Goal: Task Accomplishment & Management: Manage account settings

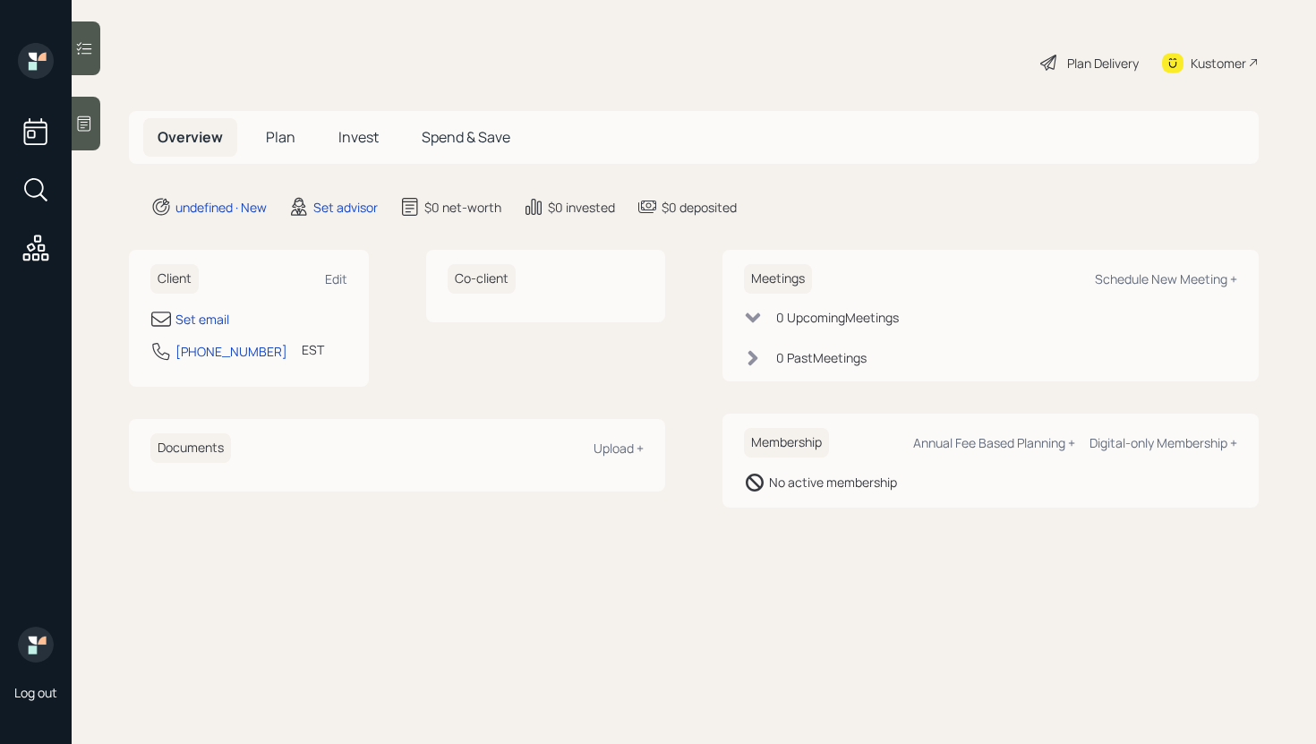
click at [348, 286] on div "Client Edit Set email [PHONE_NUMBER] EST Currently 4:12 PM" at bounding box center [249, 318] width 240 height 137
click at [344, 278] on div "Edit" at bounding box center [336, 278] width 22 height 17
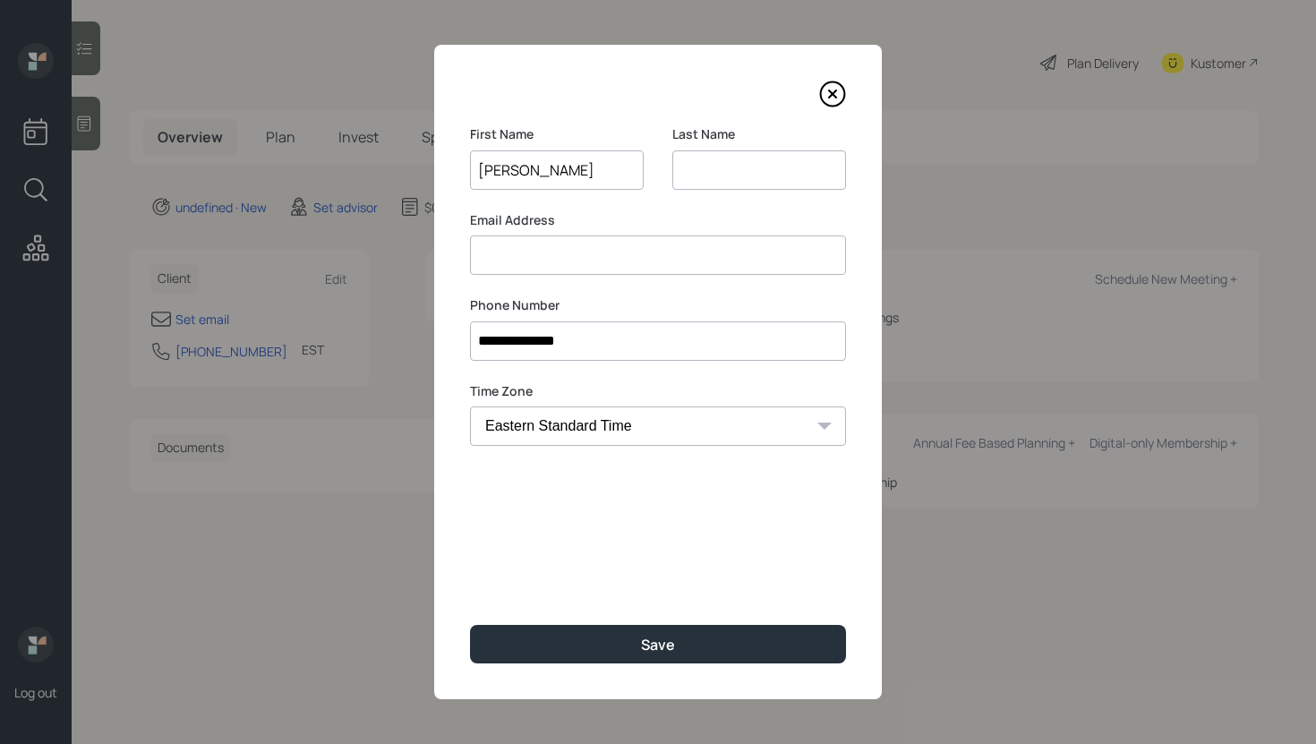
click at [538, 168] on input "[PERSON_NAME]" at bounding box center [557, 169] width 174 height 39
type input "[PERSON_NAME]"
click at [722, 168] on input at bounding box center [760, 169] width 174 height 39
paste input "[PERSON_NAME]"
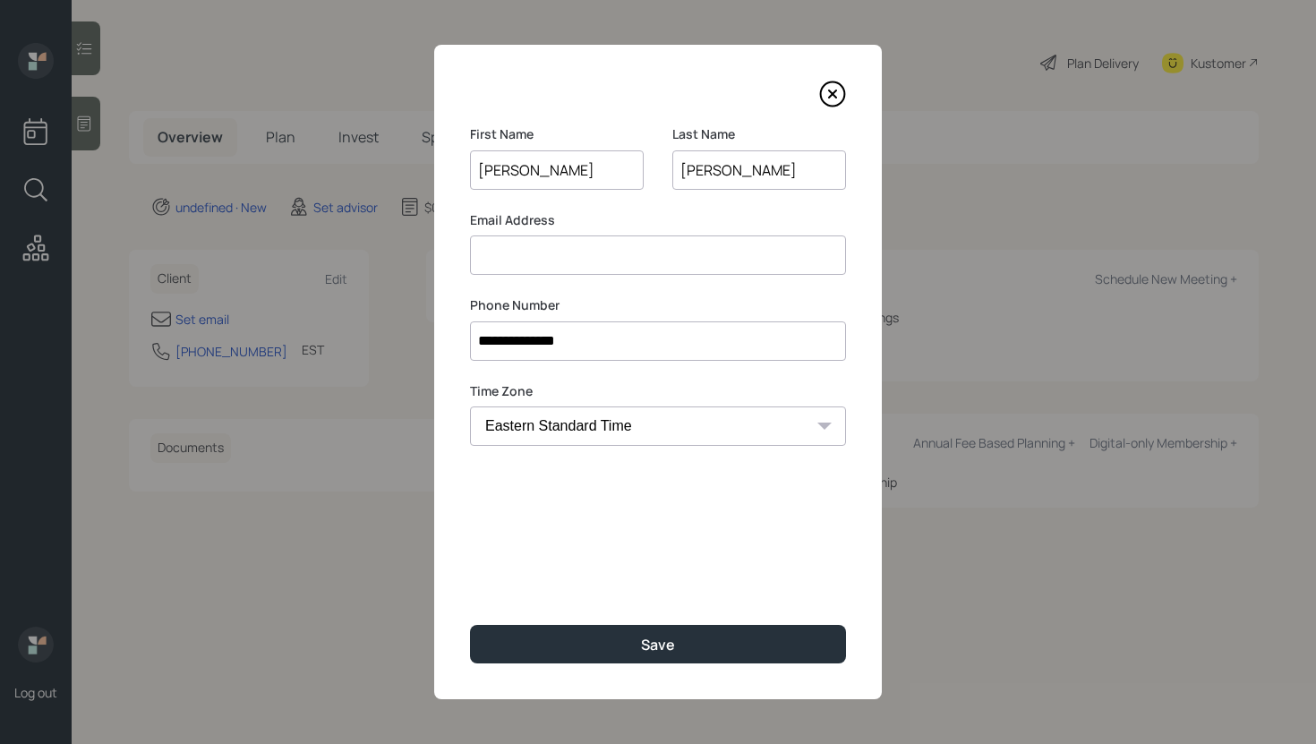
type input "[PERSON_NAME]"
click at [618, 247] on input at bounding box center [658, 255] width 376 height 39
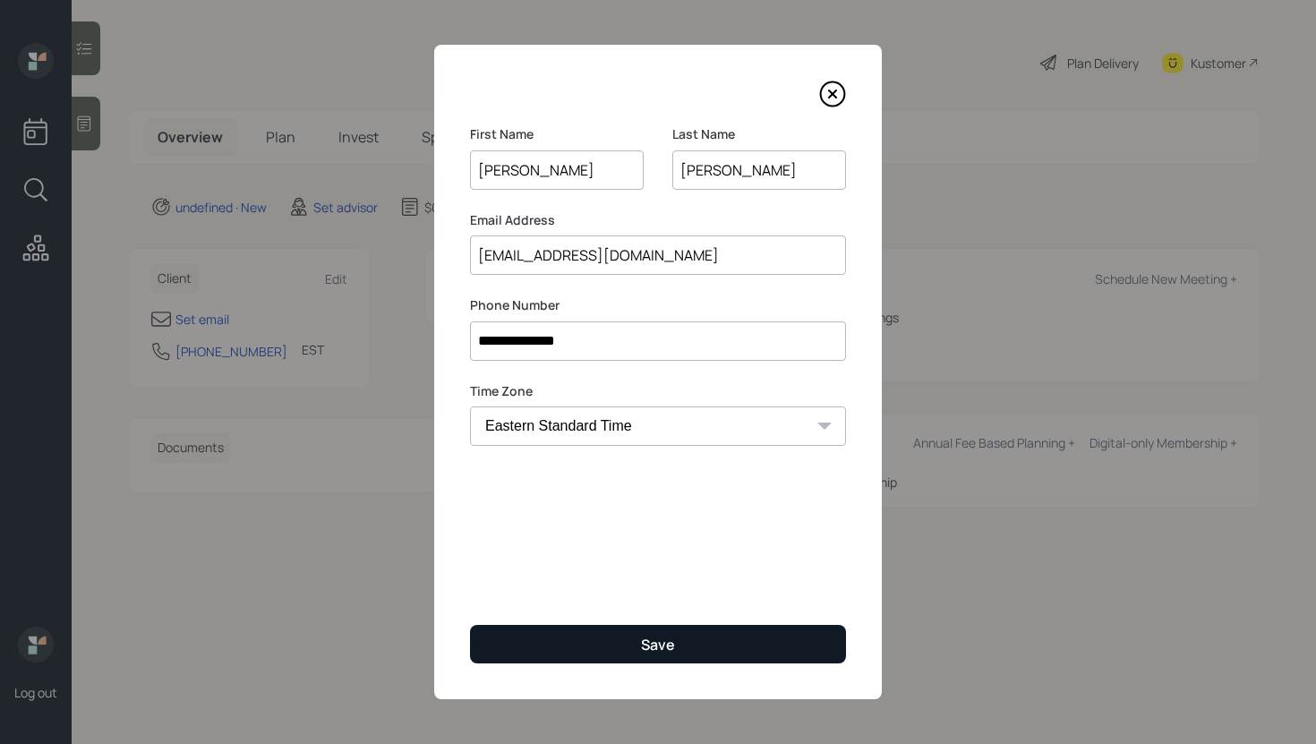
type input "[EMAIL_ADDRESS][DOMAIN_NAME]"
click at [591, 638] on button "Save" at bounding box center [658, 644] width 376 height 39
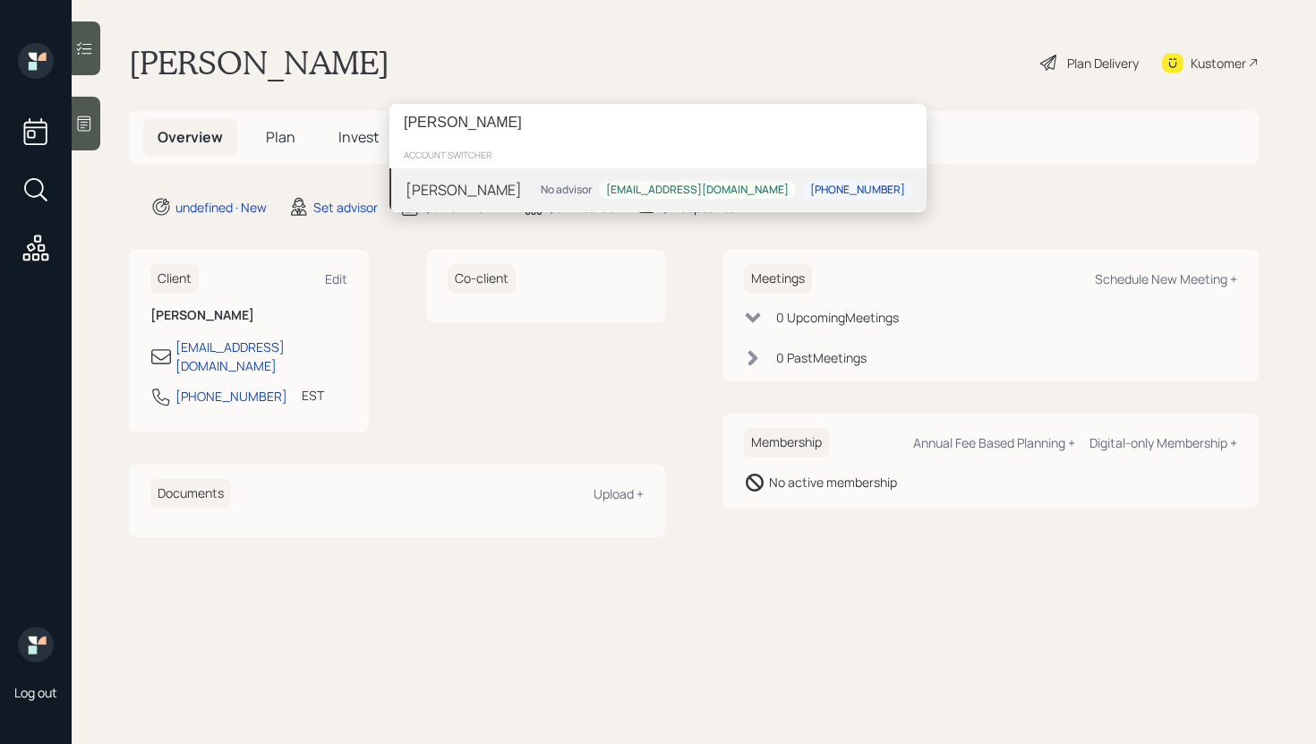
type input "[PERSON_NAME]"
click at [518, 188] on div "[PERSON_NAME] No advisor [EMAIL_ADDRESS][DOMAIN_NAME] [PHONE_NUMBER]" at bounding box center [658, 189] width 537 height 43
